Goal: Information Seeking & Learning: Learn about a topic

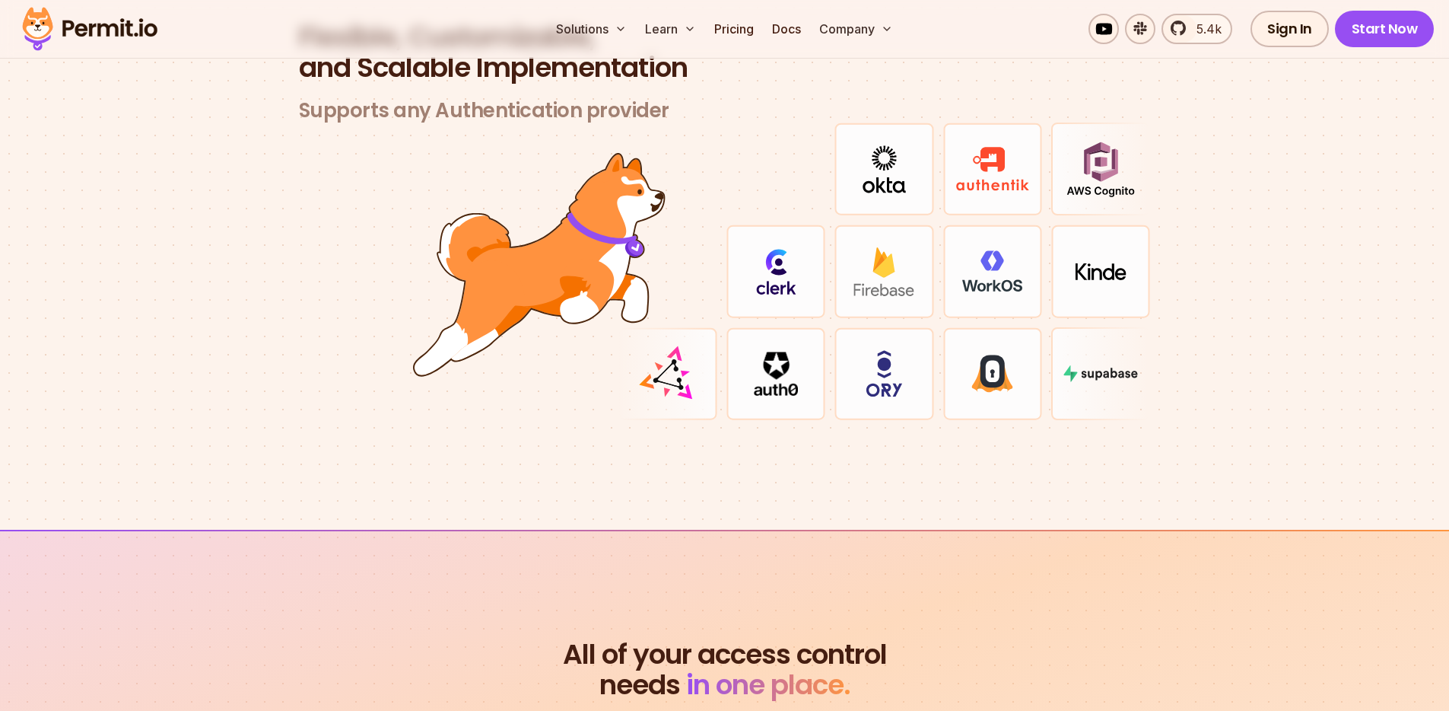
scroll to position [4381, 0]
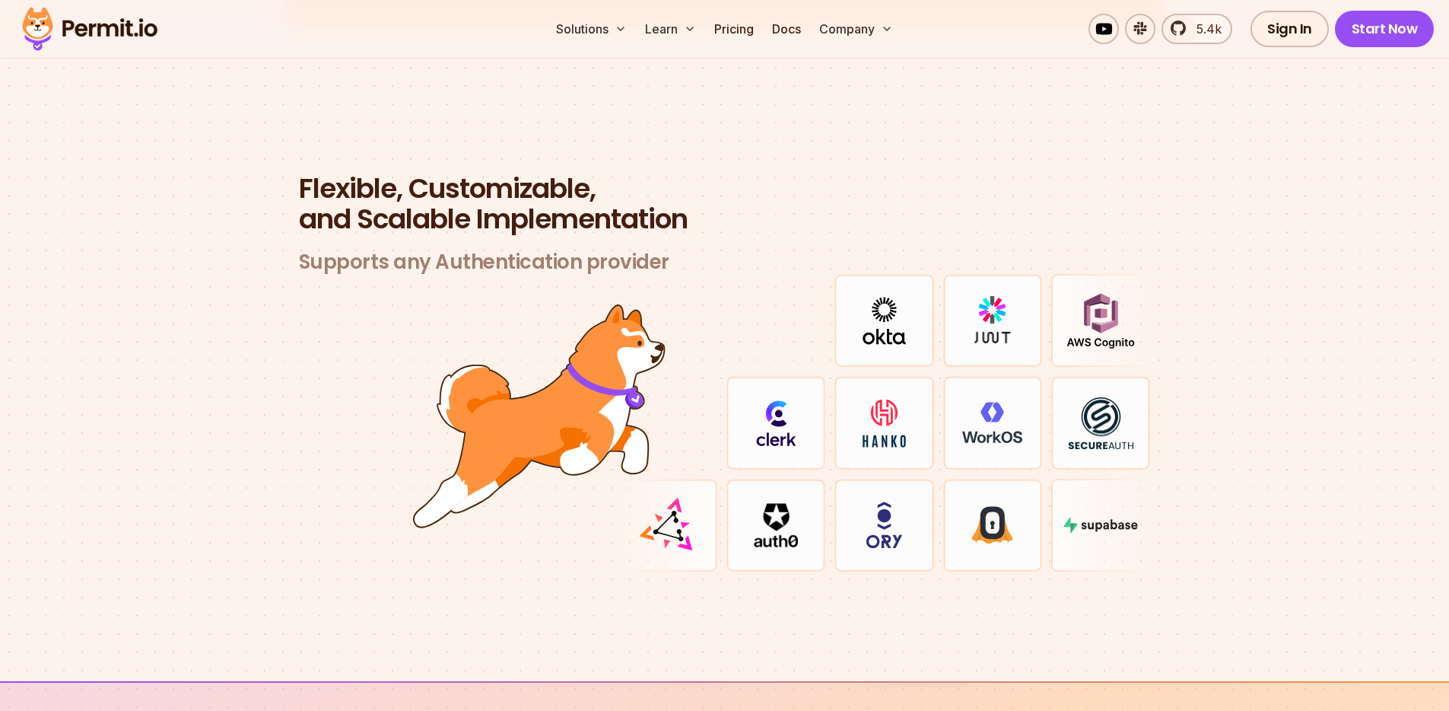
click at [789, 503] on img at bounding box center [776, 525] width 44 height 44
click at [894, 398] on img at bounding box center [885, 421] width 62 height 49
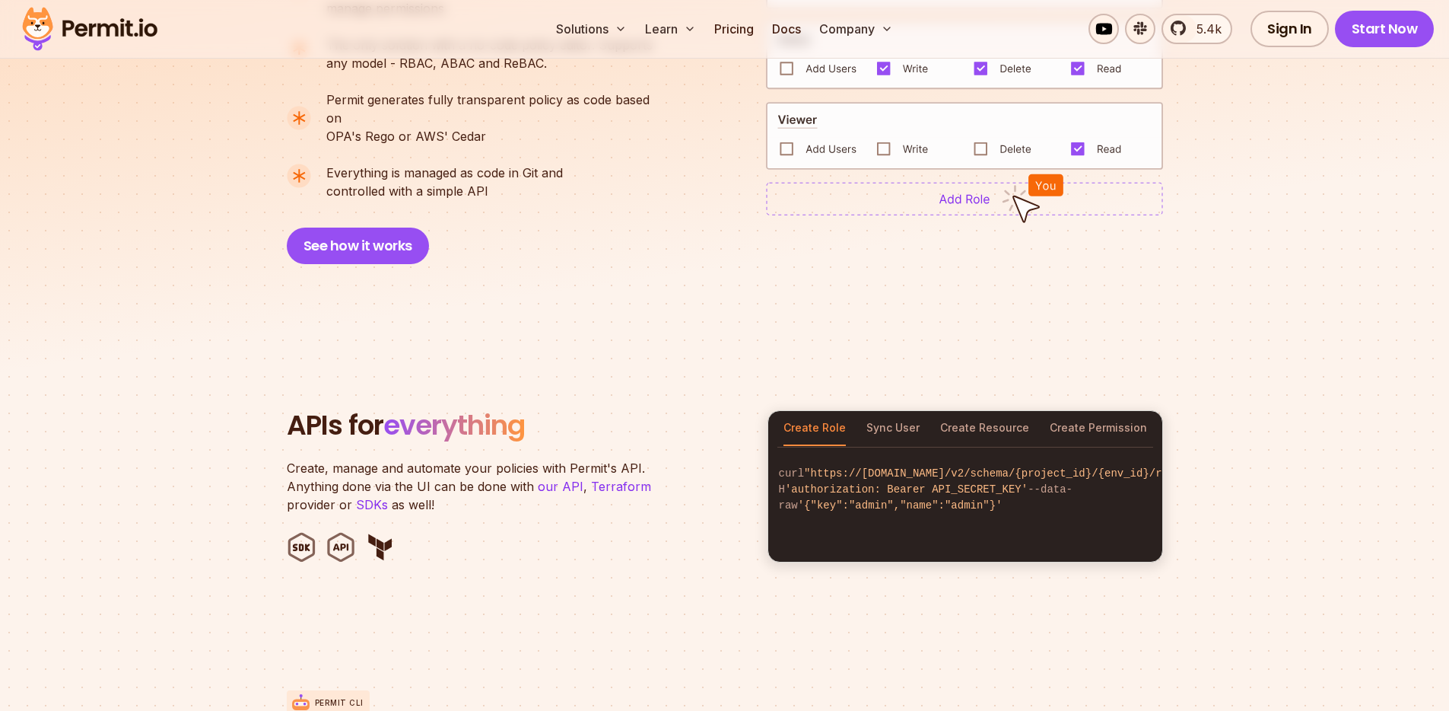
scroll to position [976, 0]
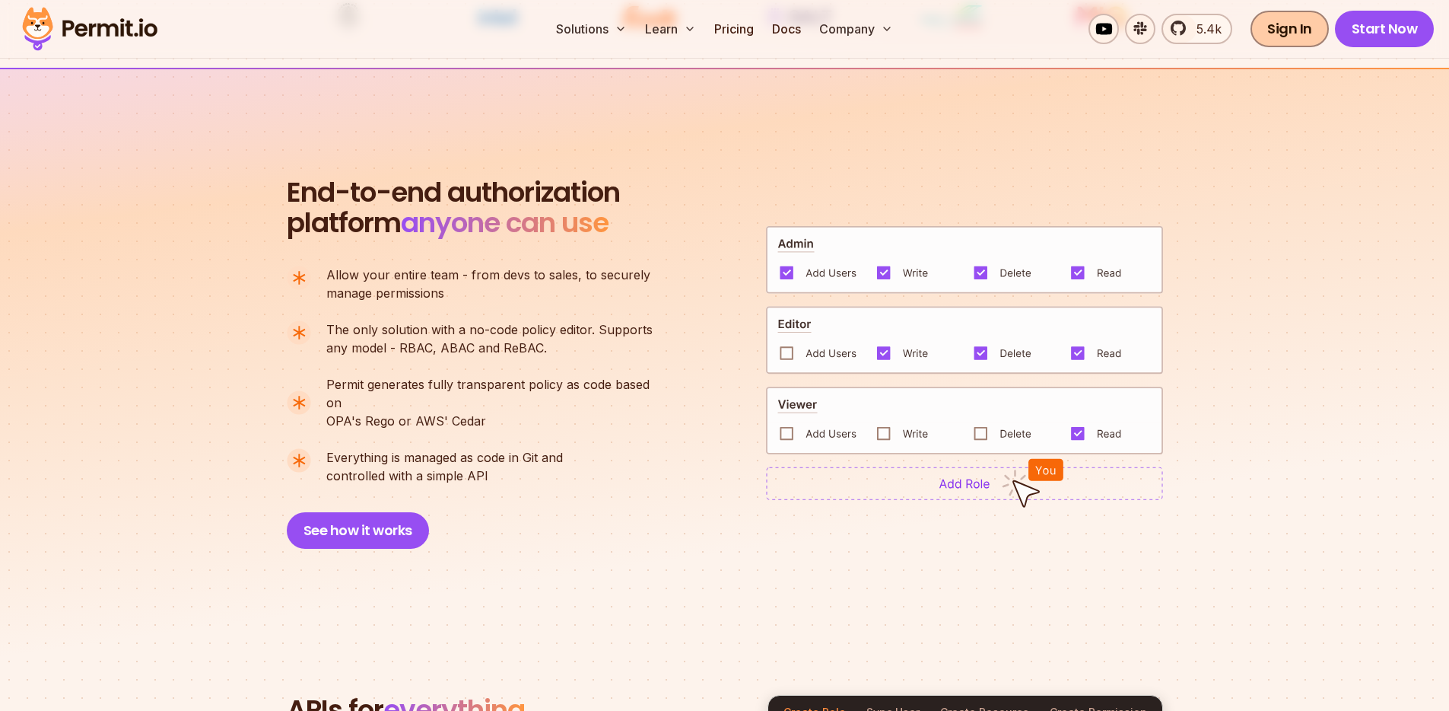
click at [1283, 34] on link "Sign In" at bounding box center [1290, 29] width 78 height 37
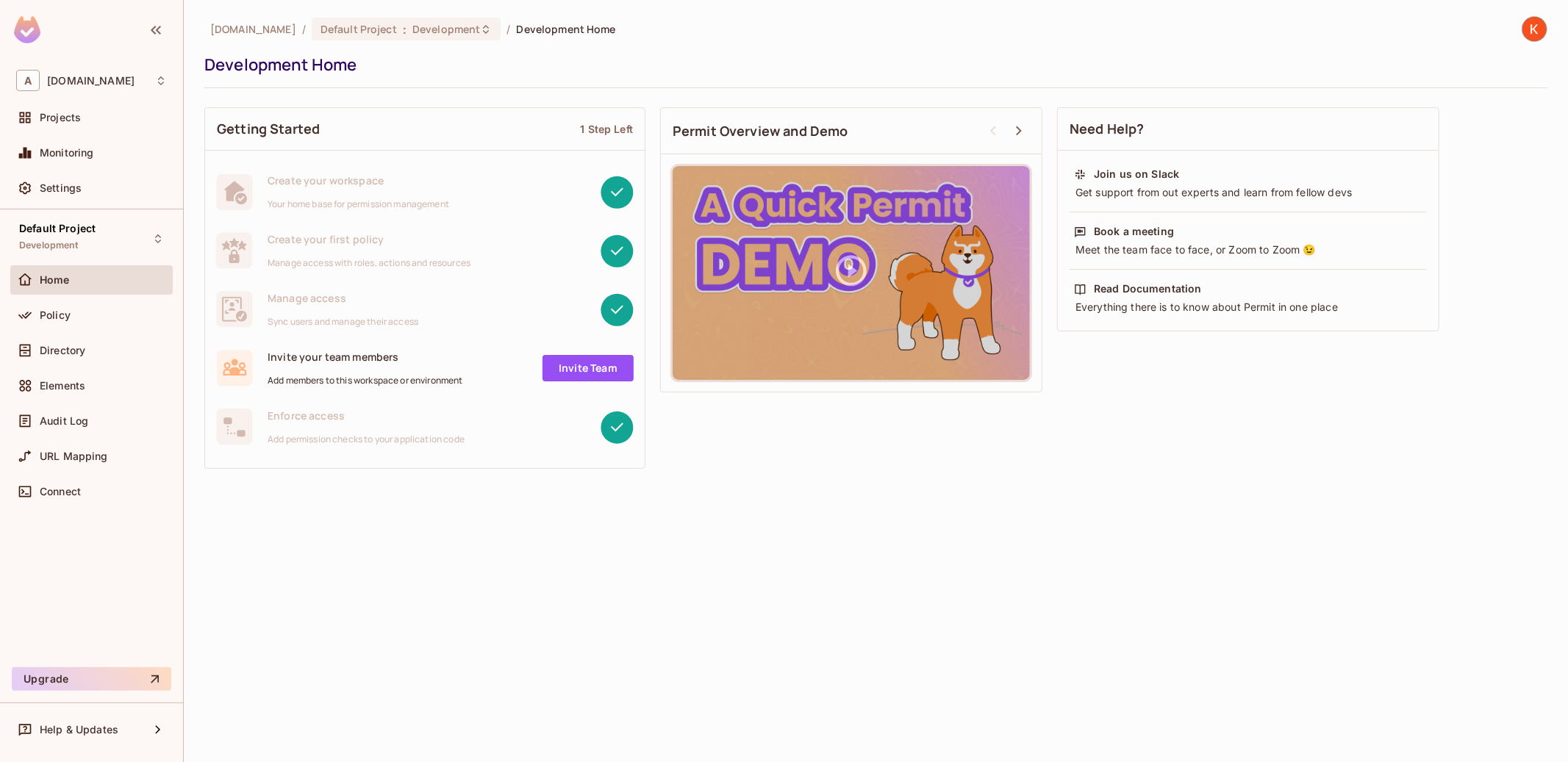
click at [517, 513] on div "[DOMAIN_NAME] / Default Project : Development / Development Home Development Ho…" at bounding box center [875, 381] width 1384 height 762
click at [60, 318] on span "Policy" at bounding box center [55, 315] width 31 height 12
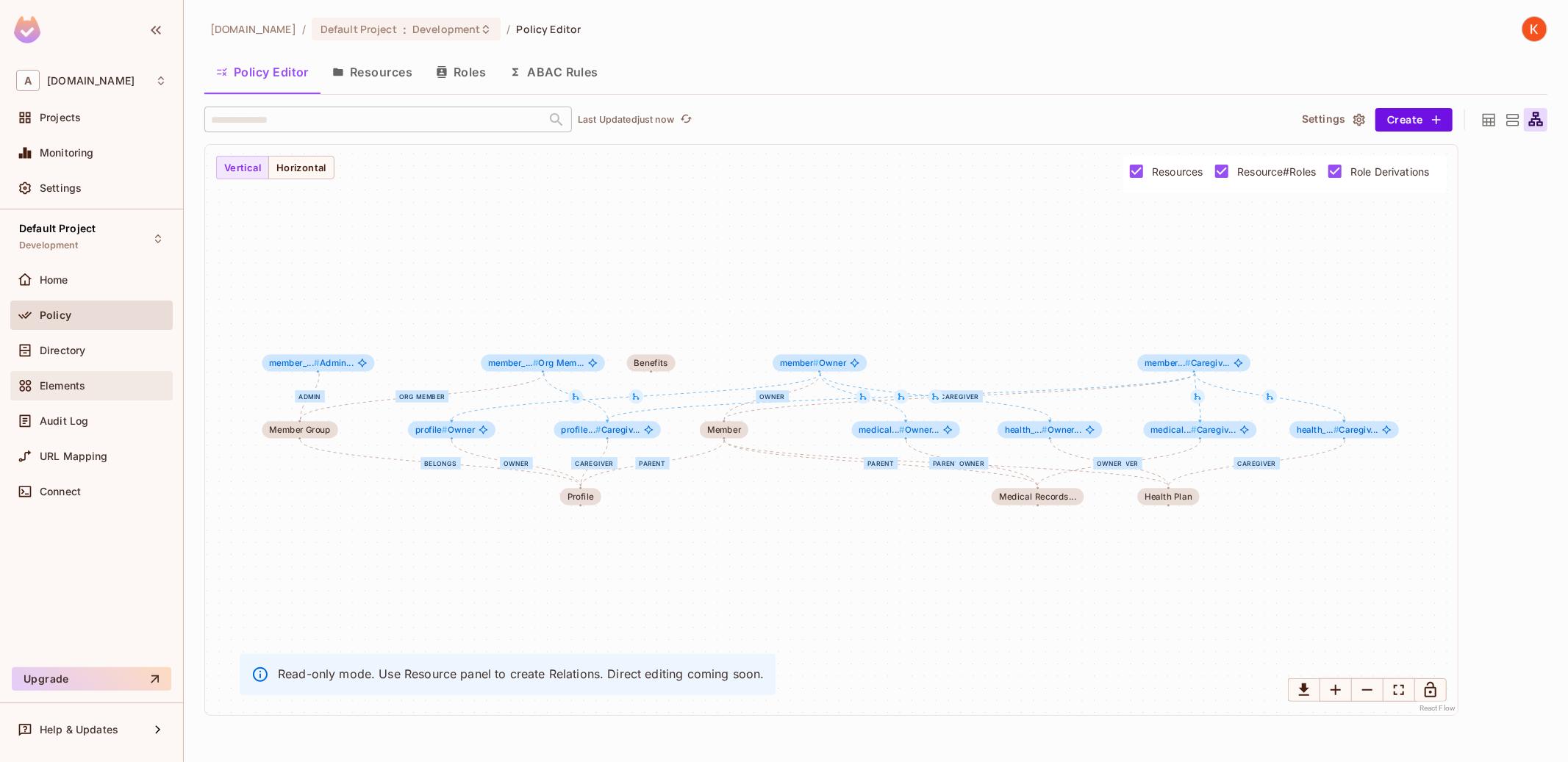
click at [99, 384] on div "Elements" at bounding box center [103, 385] width 128 height 12
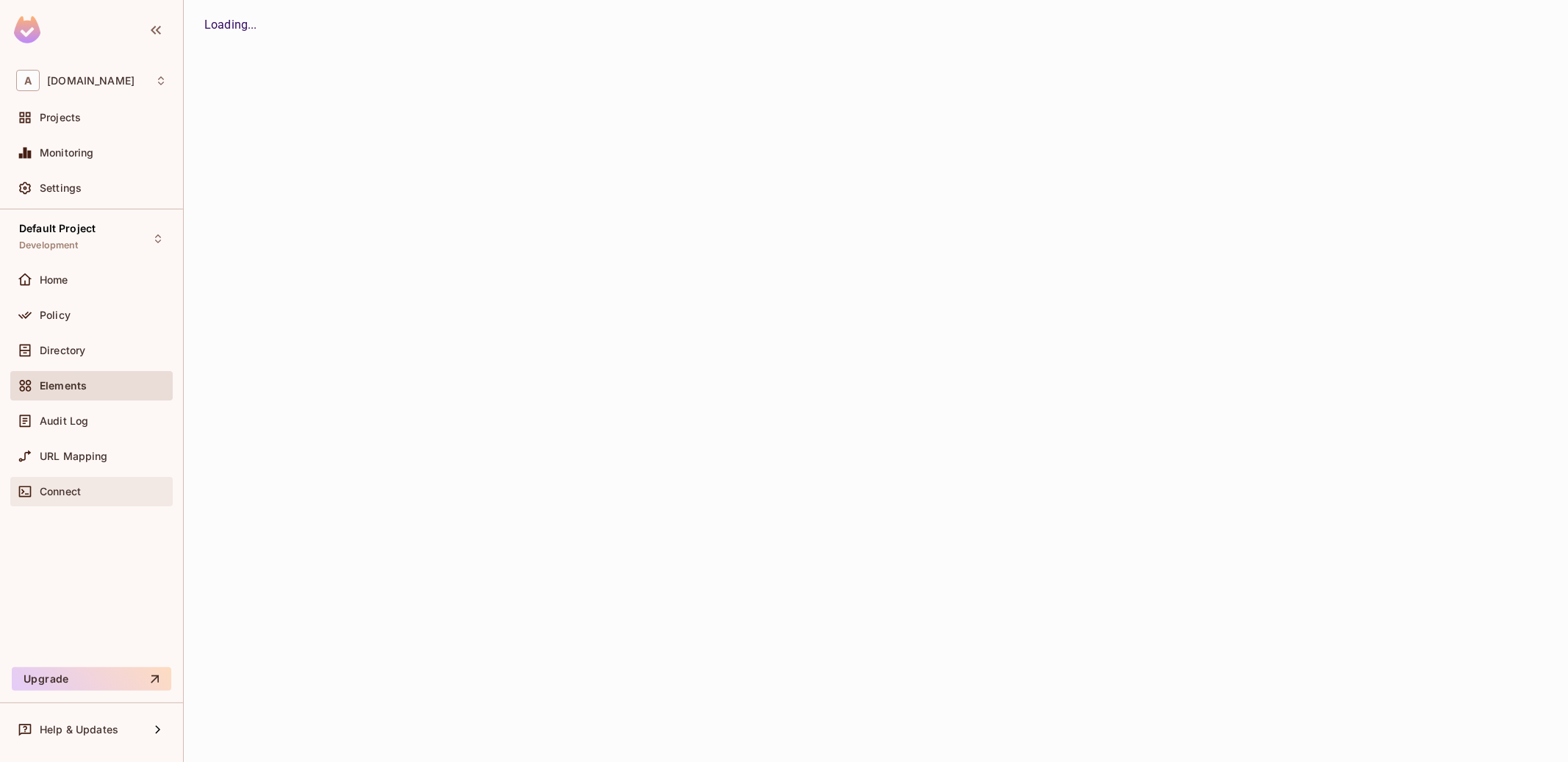
click at [137, 478] on div "Connect" at bounding box center [92, 492] width 162 height 29
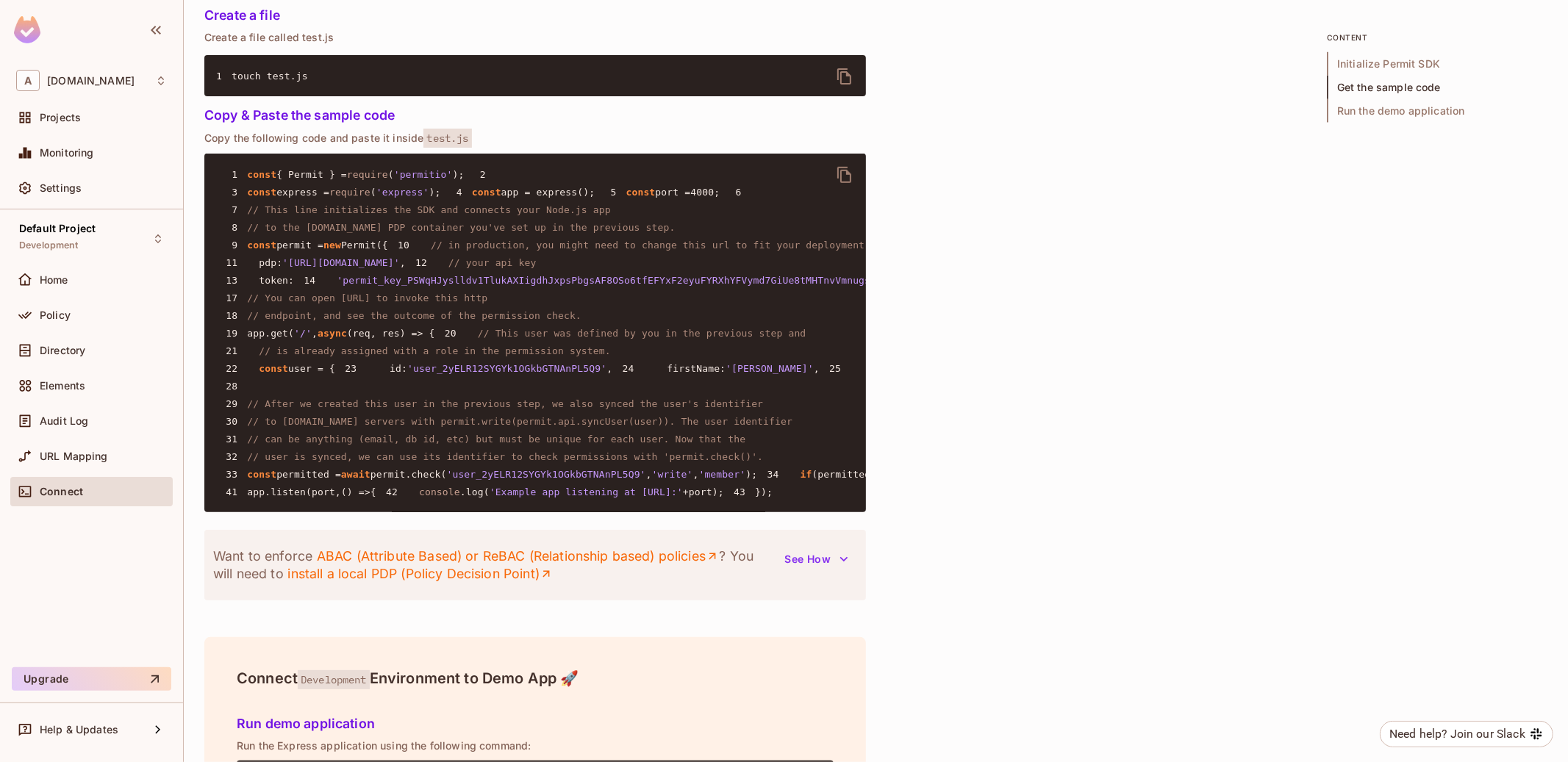
scroll to position [1099, 0]
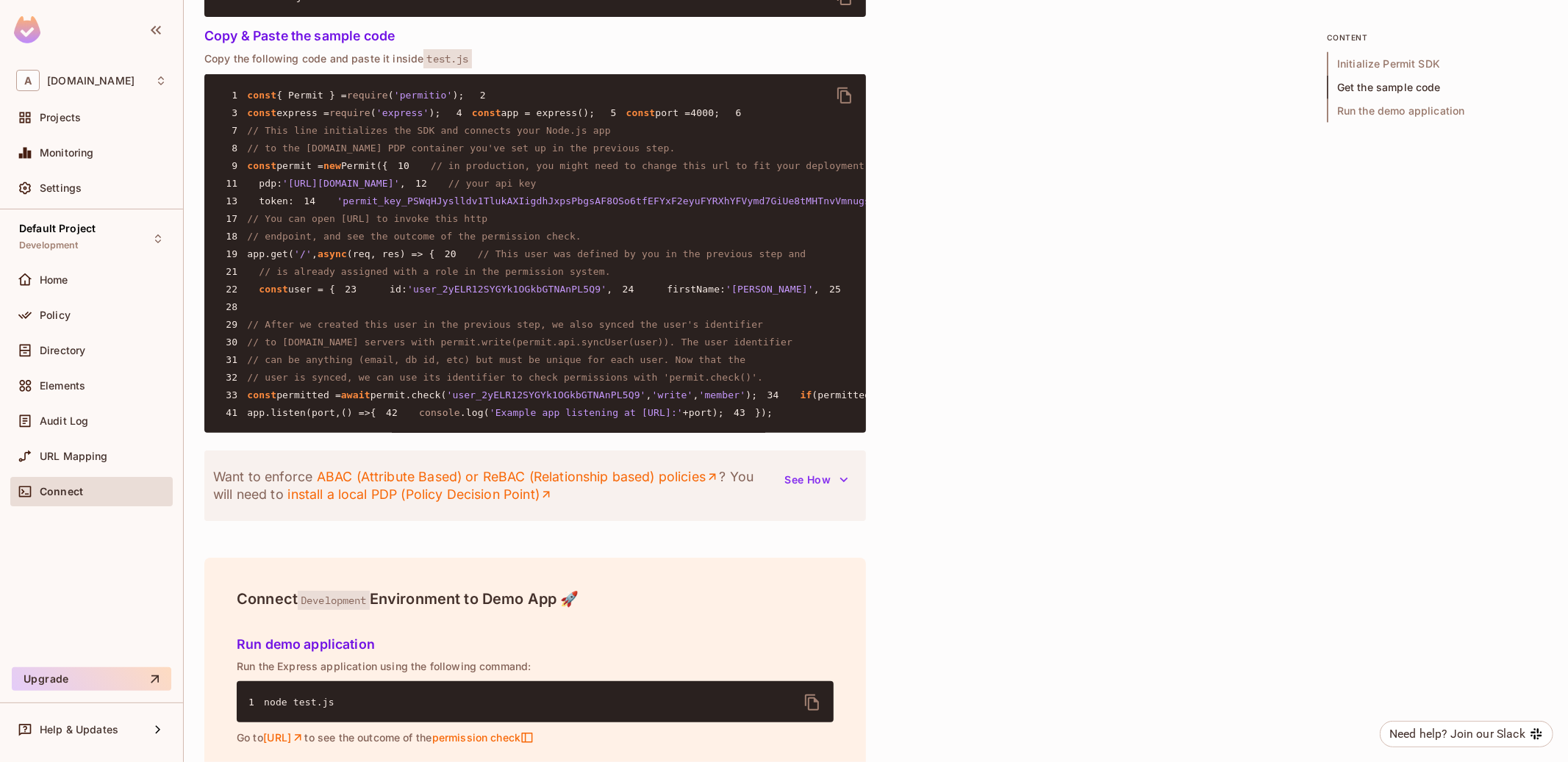
click at [648, 424] on pre "1 const { Permit } = require ( 'permitio' ); 2 3 const express = require ( 'exp…" at bounding box center [535, 253] width 662 height 358
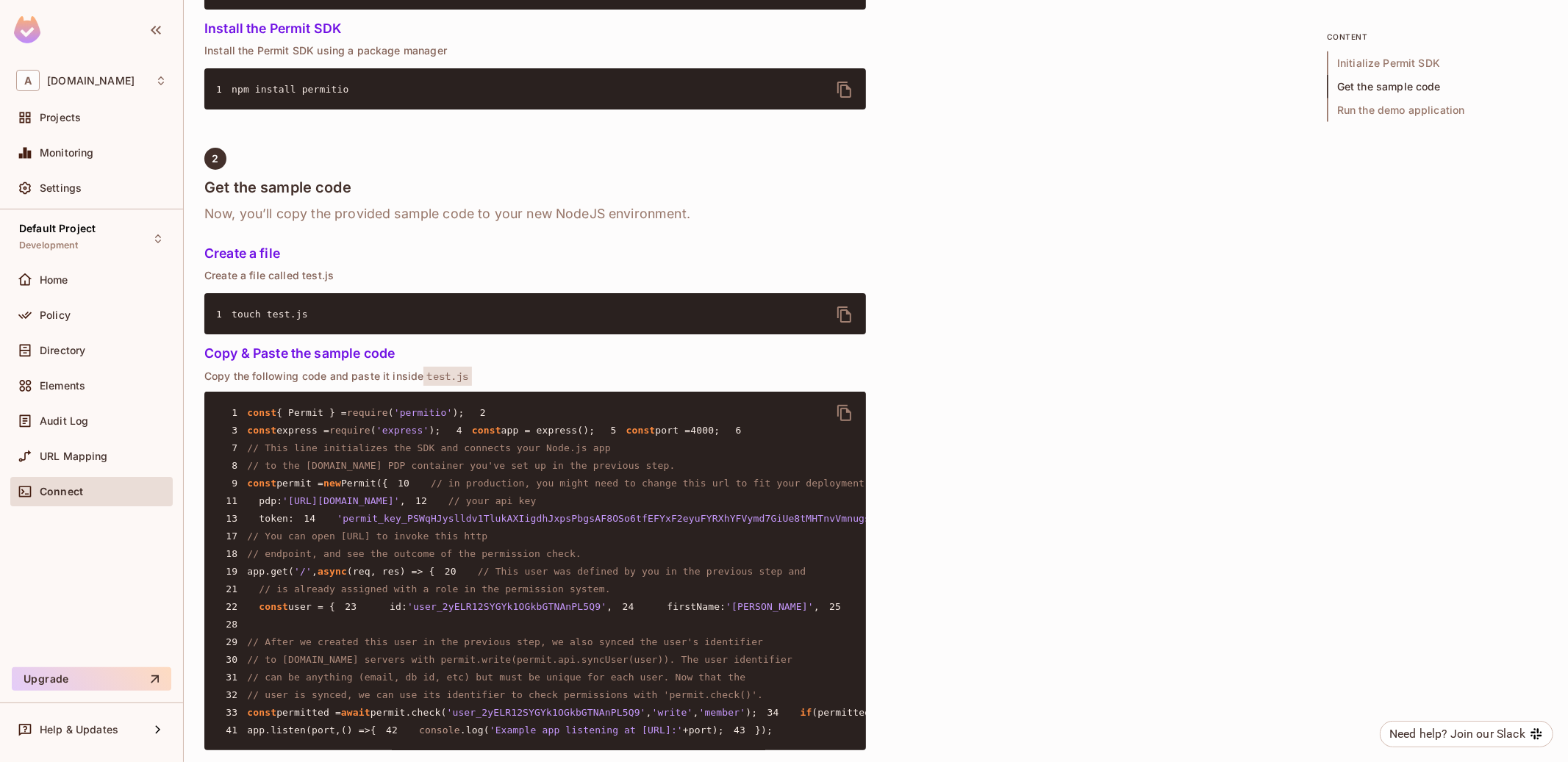
scroll to position [1408, 0]
